Goal: Find specific page/section: Find specific page/section

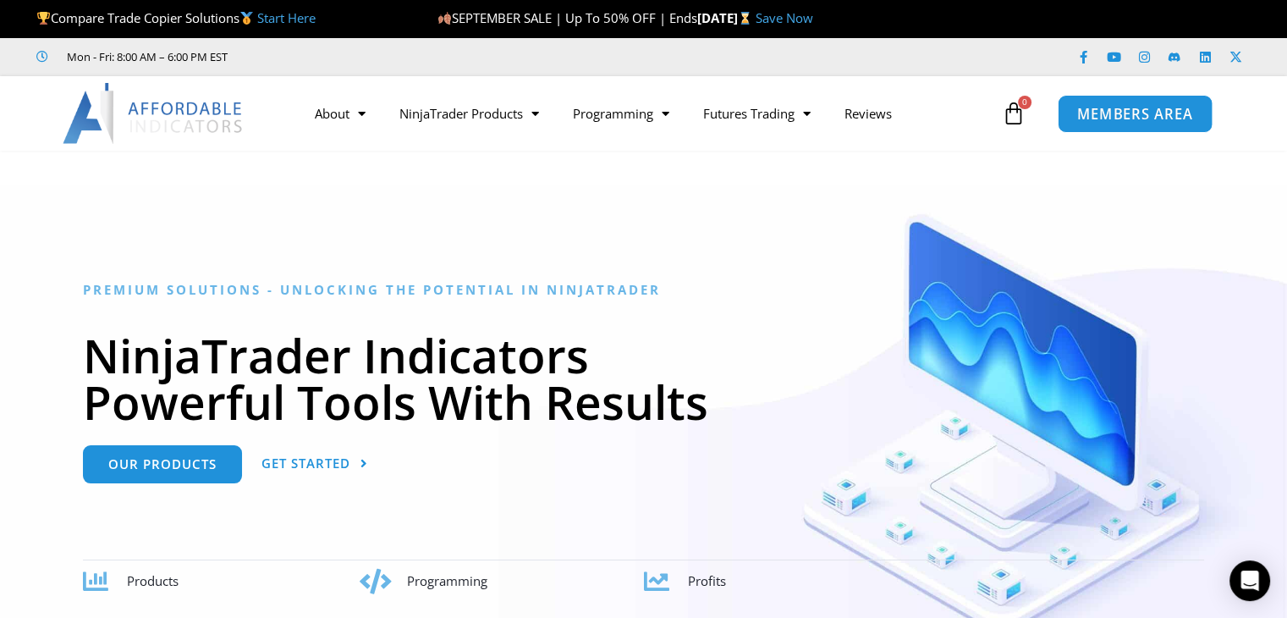
click at [1167, 107] on span "MEMBERS AREA" at bounding box center [1135, 114] width 116 height 14
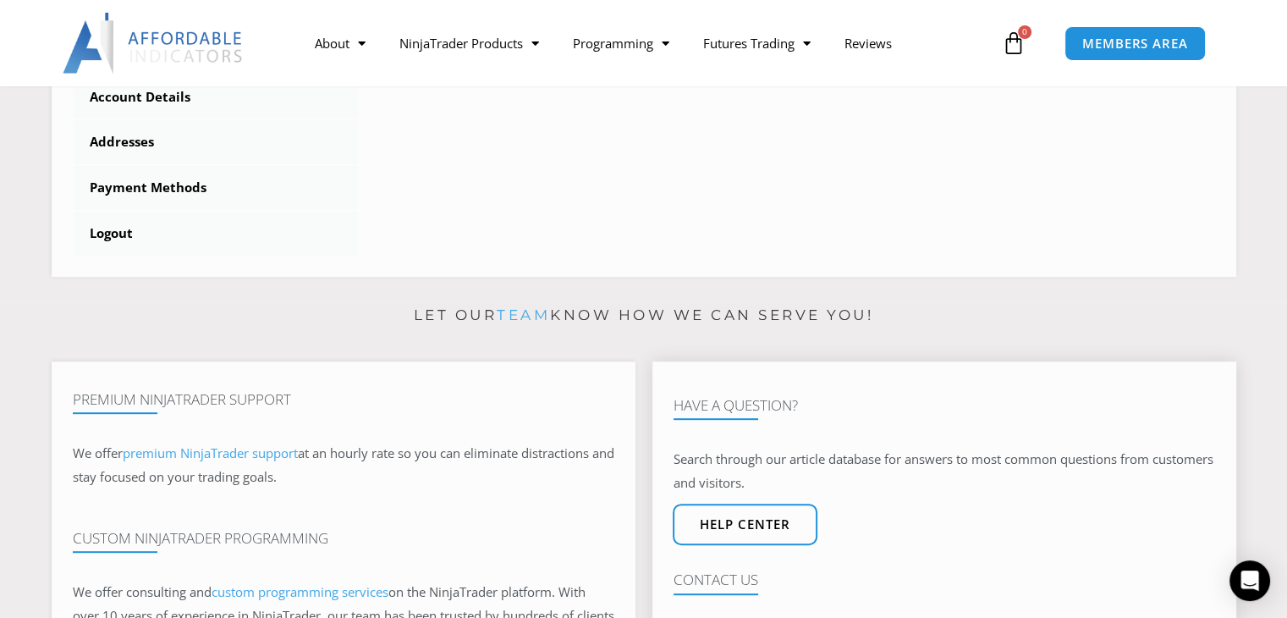
scroll to position [731, 0]
click at [1243, 589] on div "Open Intercom Messenger" at bounding box center [1250, 580] width 45 height 45
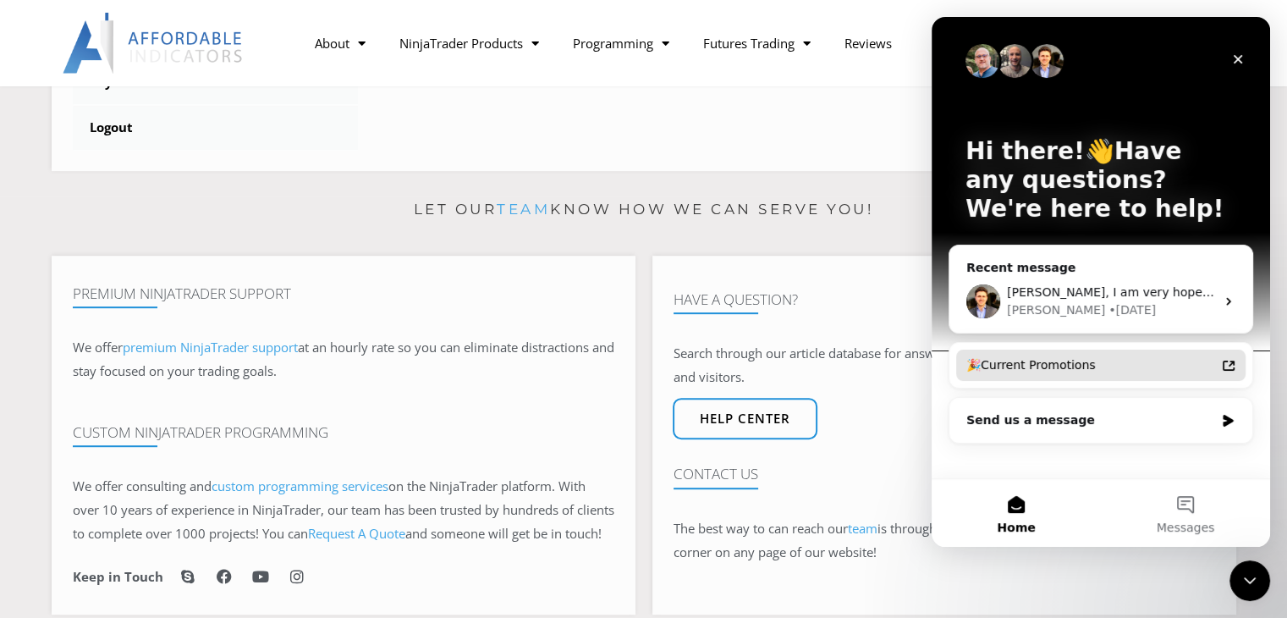
scroll to position [839, 0]
click at [1101, 309] on div "David • 3d ago" at bounding box center [1111, 310] width 208 height 18
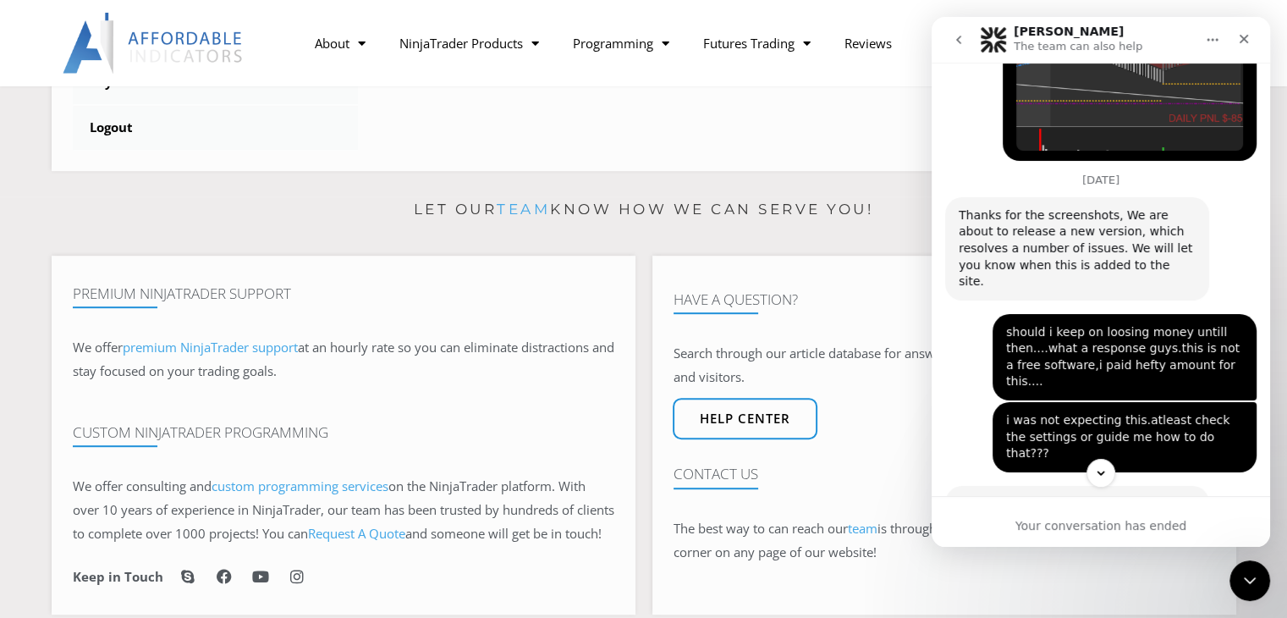
scroll to position [4120, 0]
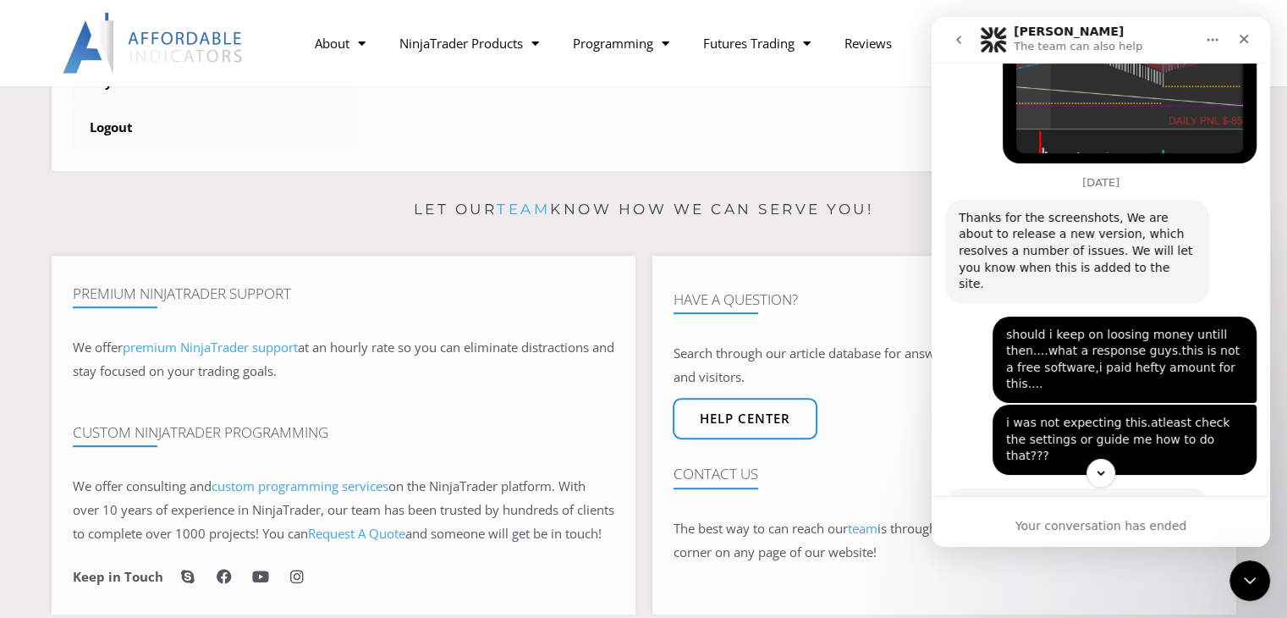
click at [965, 45] on icon "go back" at bounding box center [959, 40] width 14 height 14
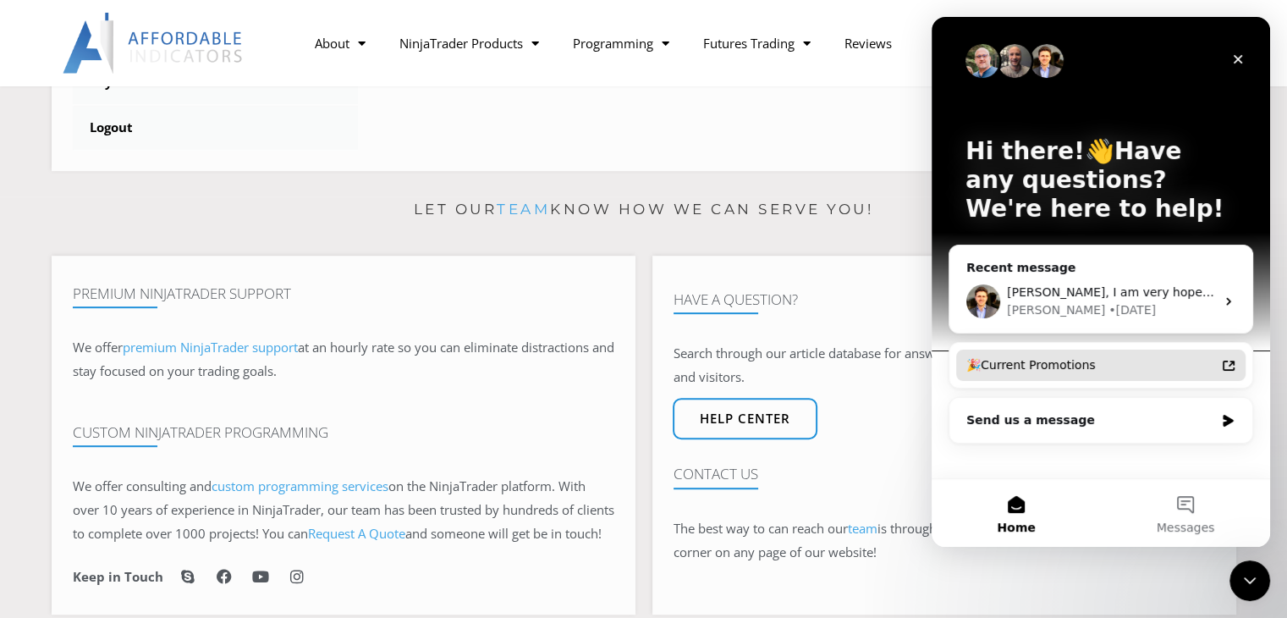
click at [1042, 372] on div "🎉Current Promotions" at bounding box center [1090, 365] width 249 height 18
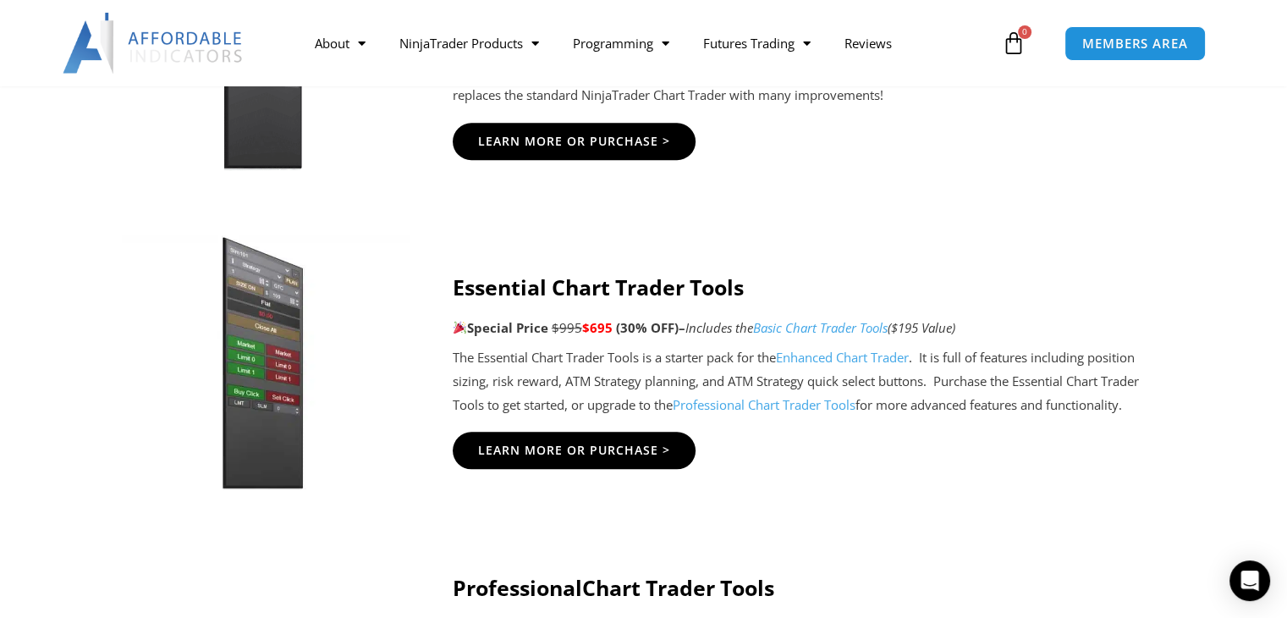
scroll to position [1587, 0]
